Goal: Check status

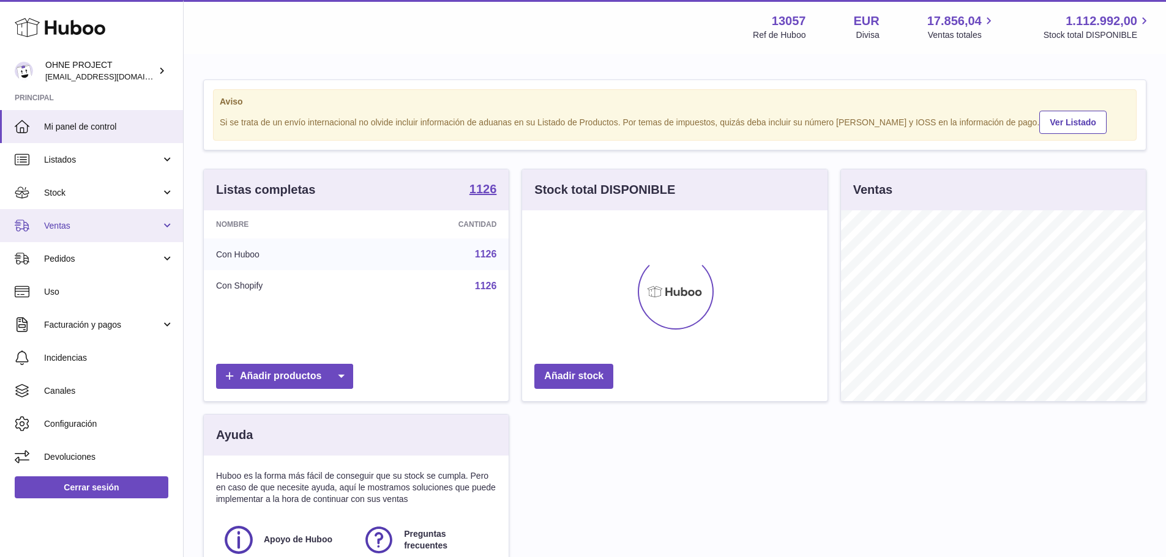
scroll to position [191, 305]
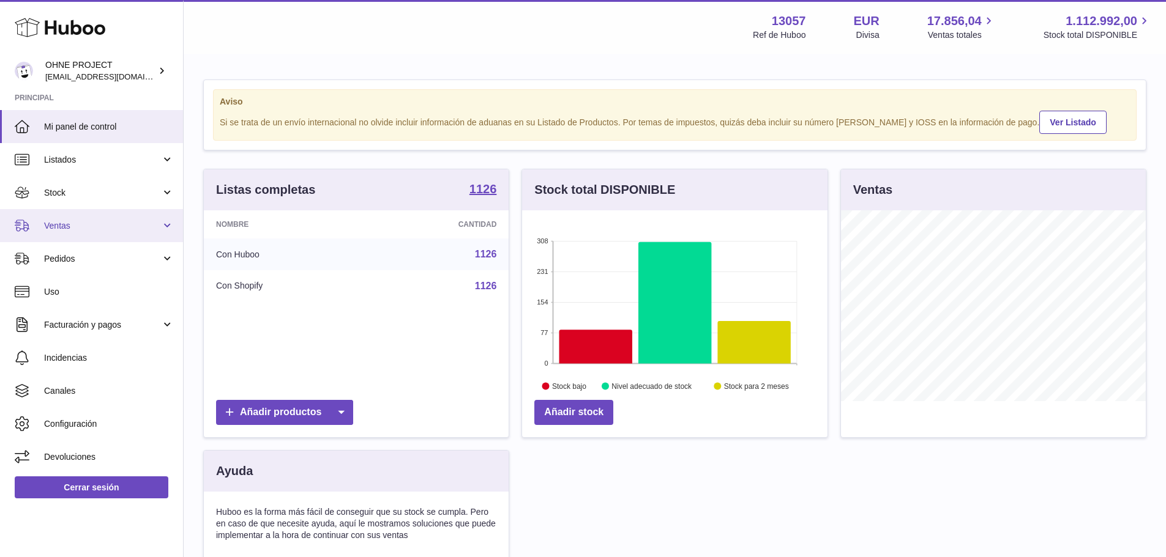
click at [62, 226] on span "Ventas" at bounding box center [102, 226] width 117 height 12
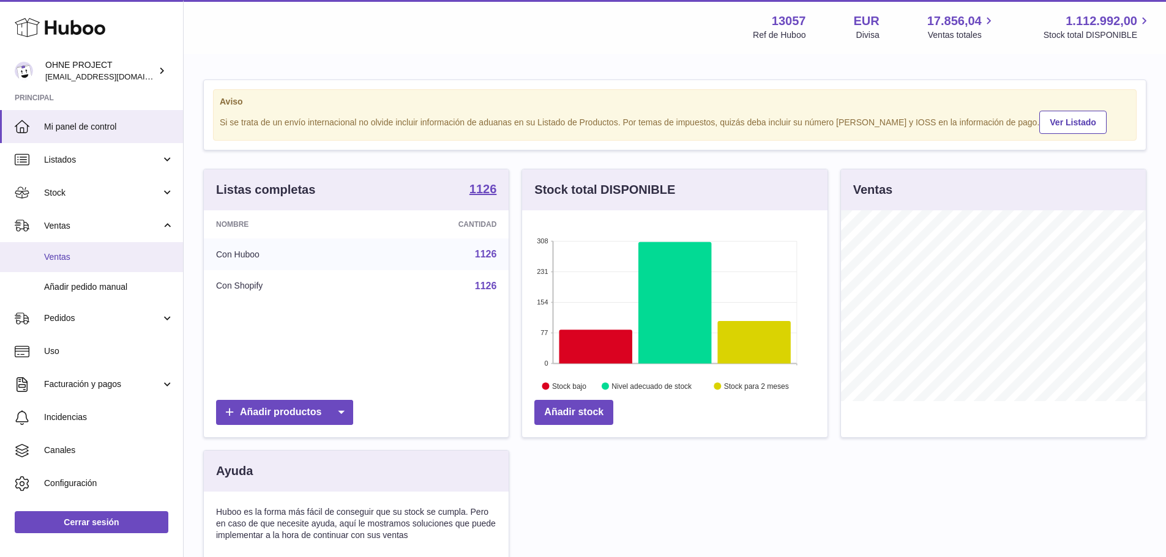
click at [61, 257] on span "Ventas" at bounding box center [109, 257] width 130 height 12
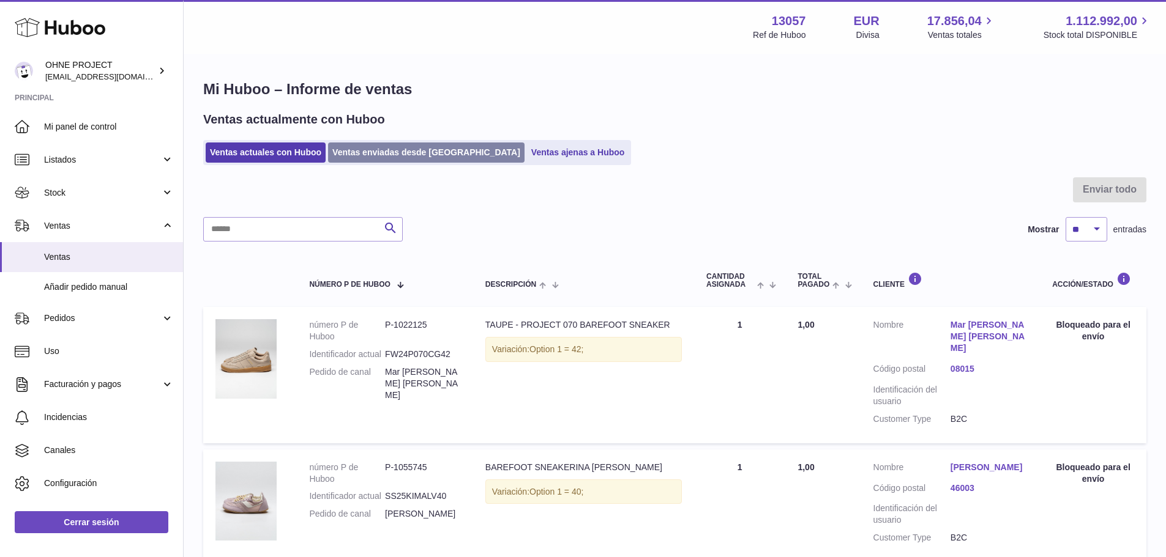
click at [377, 157] on link "Ventas enviadas desde Huboo" at bounding box center [426, 153] width 196 height 20
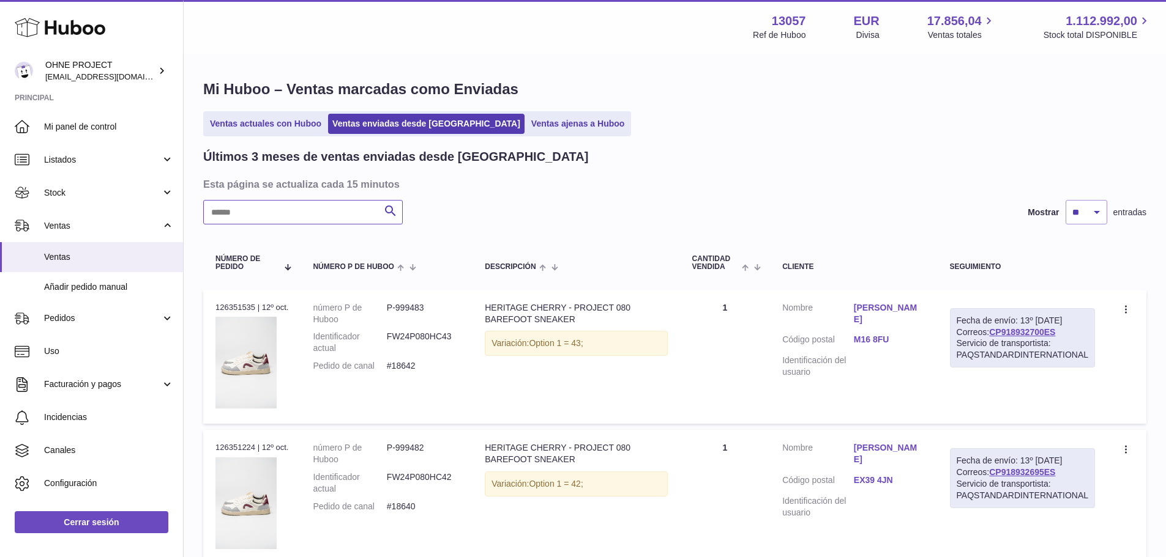
click at [289, 218] on input "text" at bounding box center [302, 212] width 199 height 24
paste input "*****"
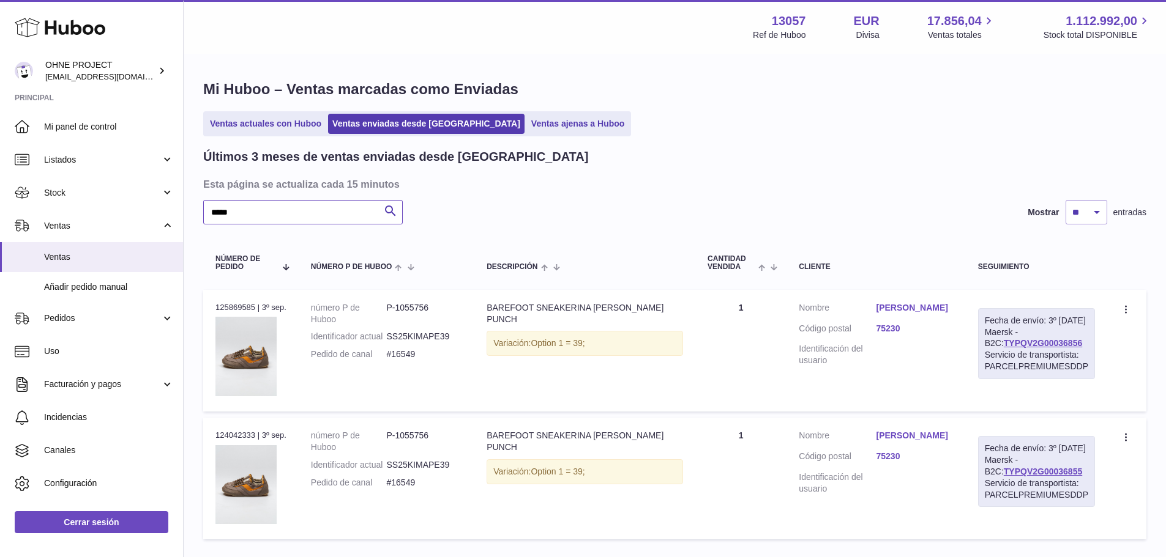
type input "*****"
drag, startPoint x: 1080, startPoint y: 354, endPoint x: 991, endPoint y: 355, distance: 89.3
click at [991, 355] on div "Fecha de envío: 3º [DATE] Maersk - B2C: TYPQV2G00036856 Servicio de transportis…" at bounding box center [1036, 343] width 117 height 71
copy link "TYPQV2G00036856"
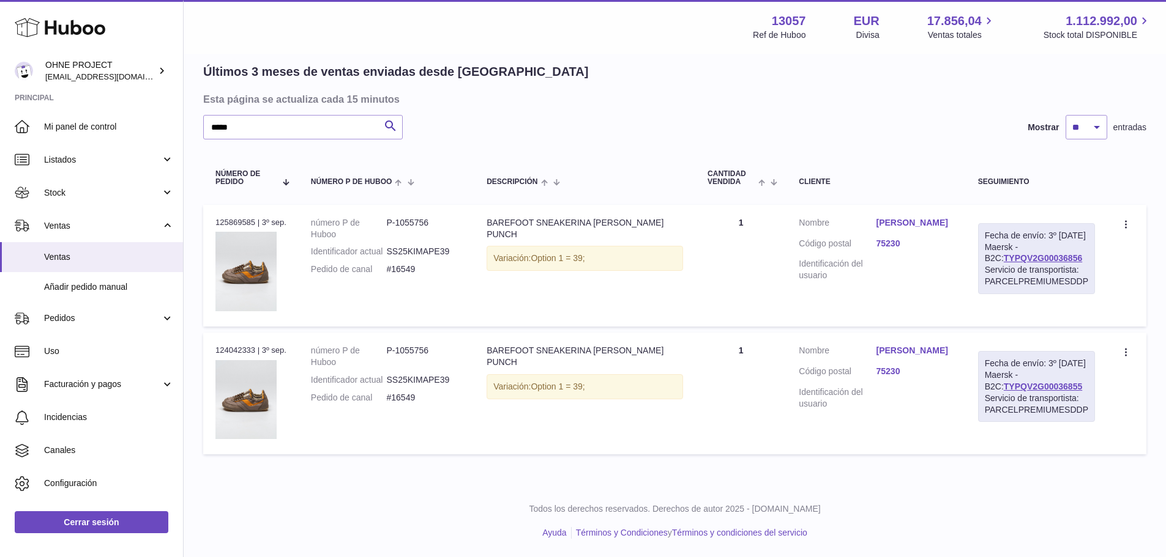
scroll to position [103, 0]
drag, startPoint x: 425, startPoint y: 261, endPoint x: 393, endPoint y: 262, distance: 31.8
click at [393, 264] on dd "#16549" at bounding box center [425, 270] width 76 height 12
copy dd "#16549"
click at [914, 217] on dd "[PERSON_NAME]" at bounding box center [914, 224] width 77 height 15
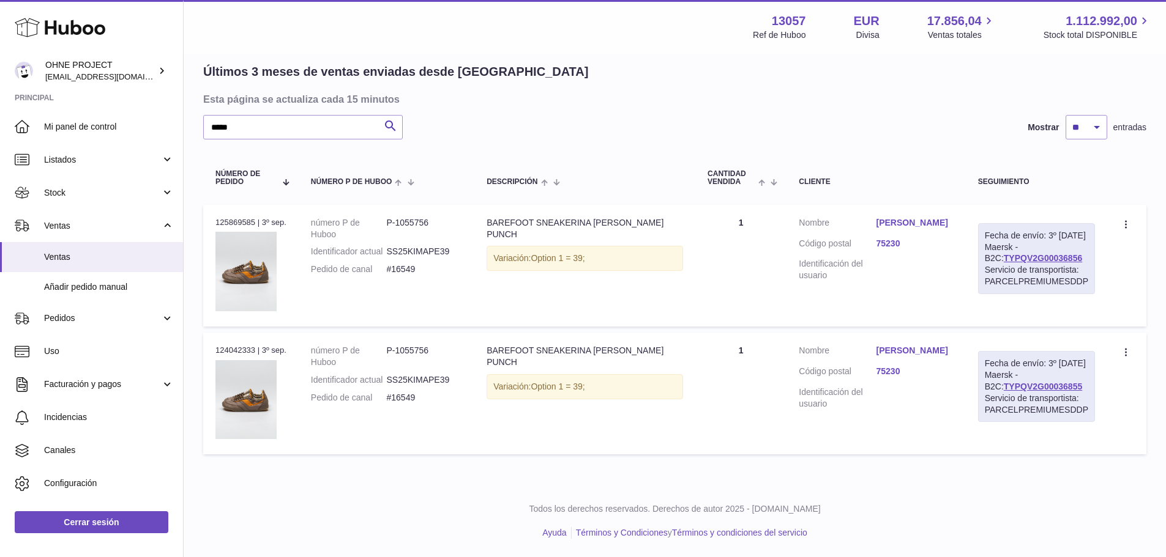
click at [910, 217] on link "[PERSON_NAME]" at bounding box center [914, 223] width 77 height 12
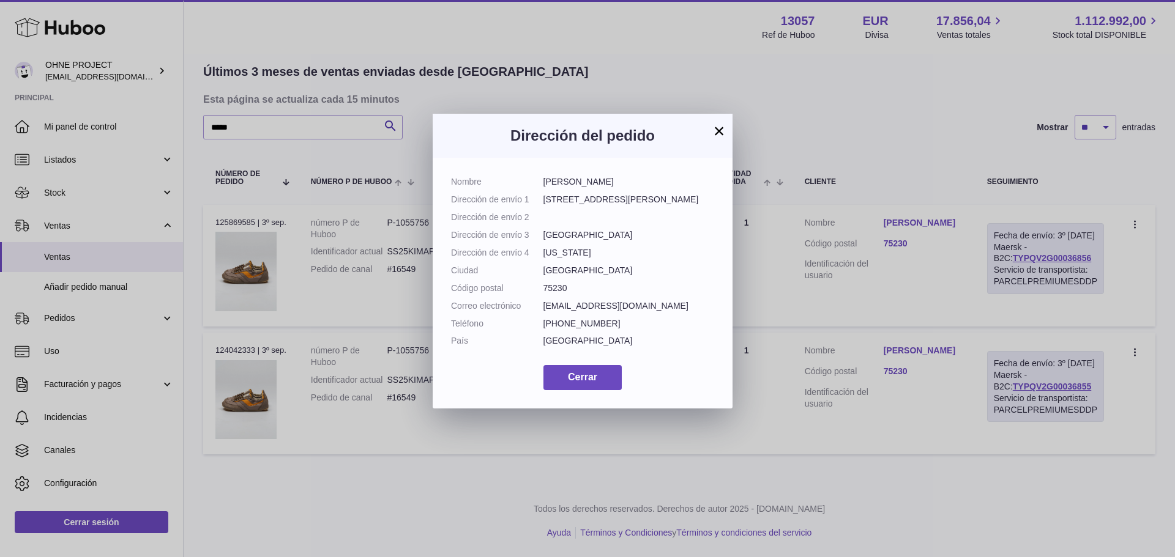
click at [719, 130] on button "×" at bounding box center [719, 131] width 15 height 15
